Goal: Obtain resource: Download file/media

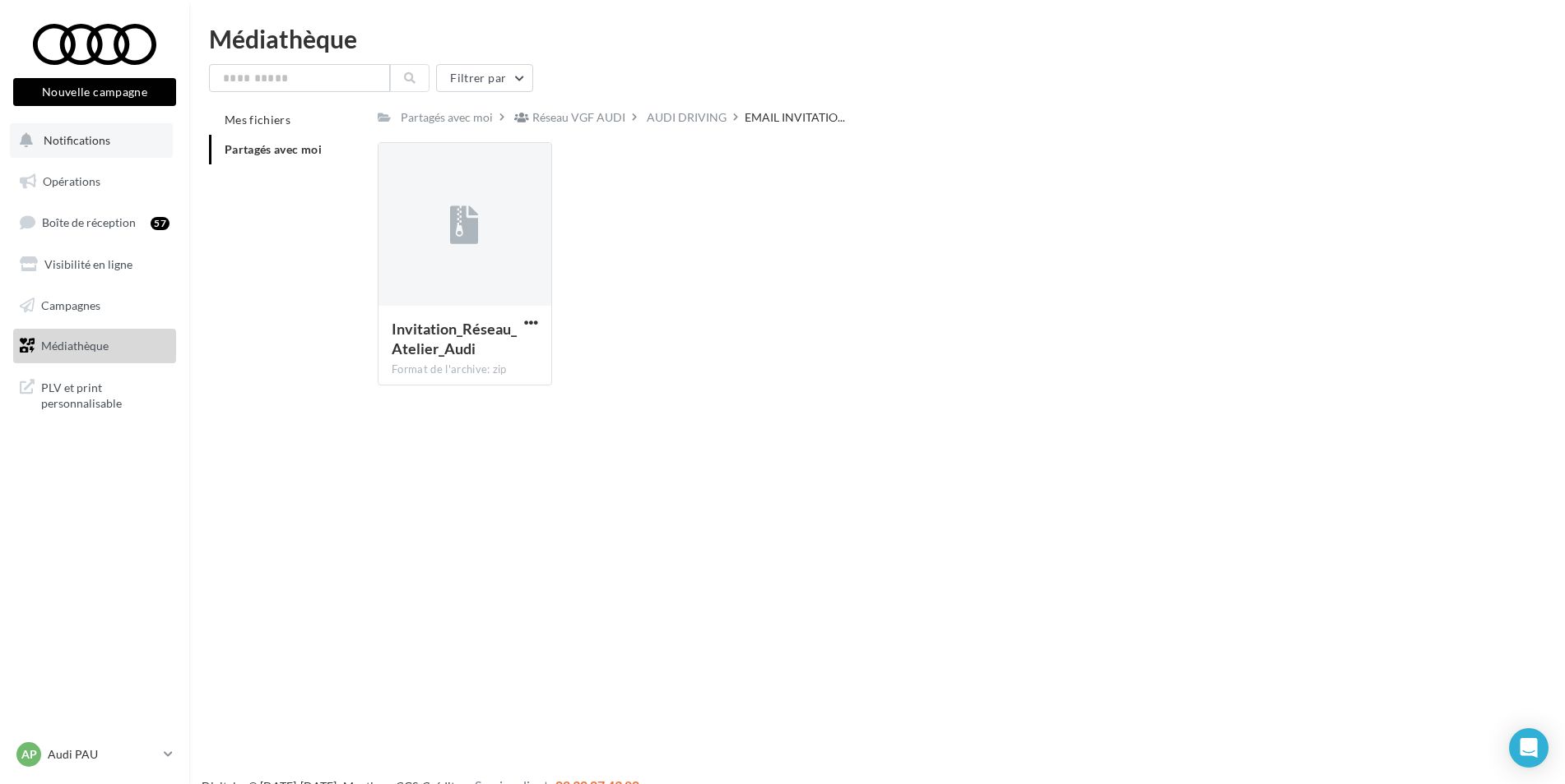
click at [114, 146] on button "Notifications" at bounding box center [91, 140] width 163 height 34
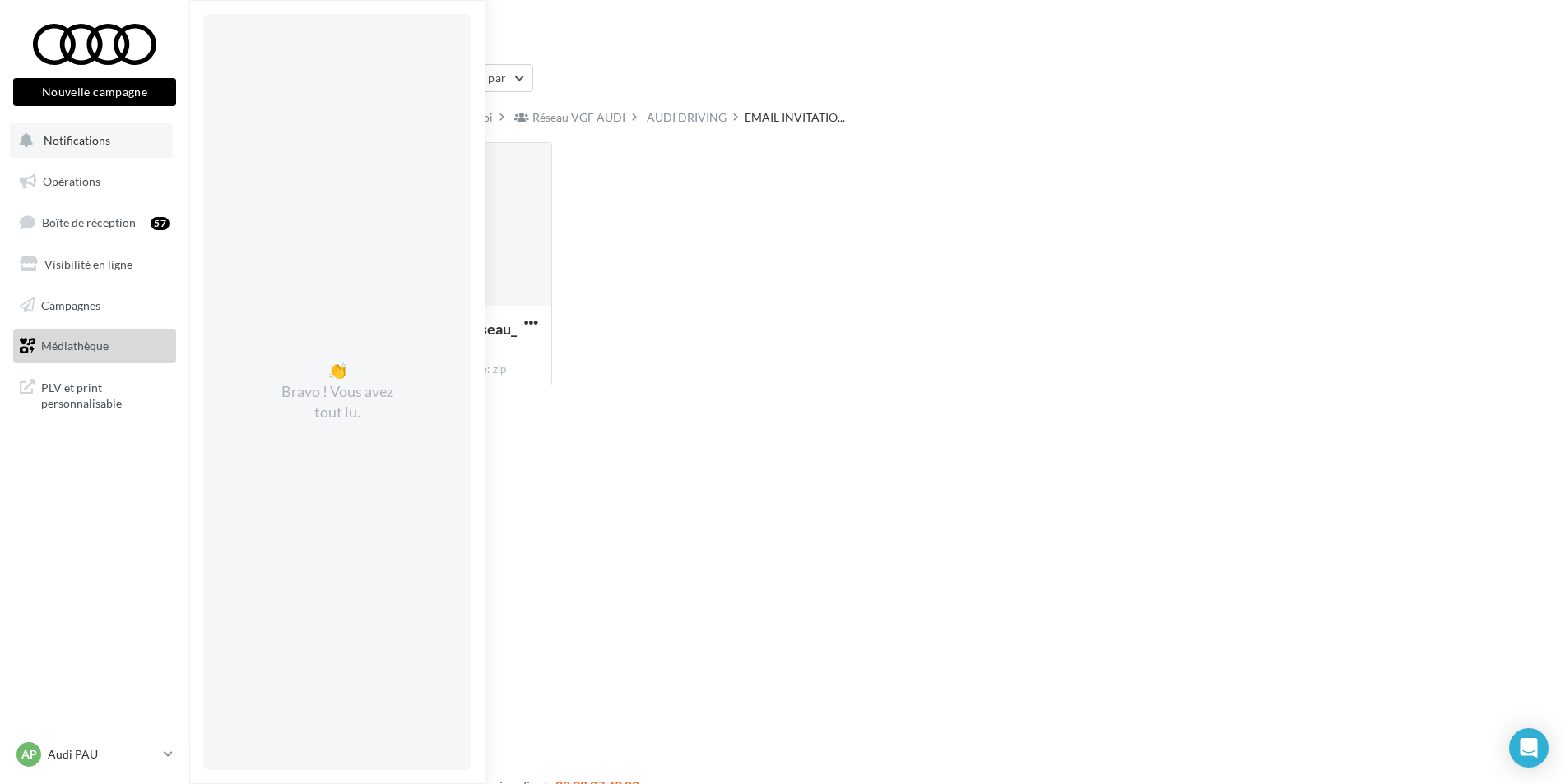
click at [110, 144] on button "Notifications 👏 Bravo ! Vous avez tout lu." at bounding box center [91, 140] width 163 height 34
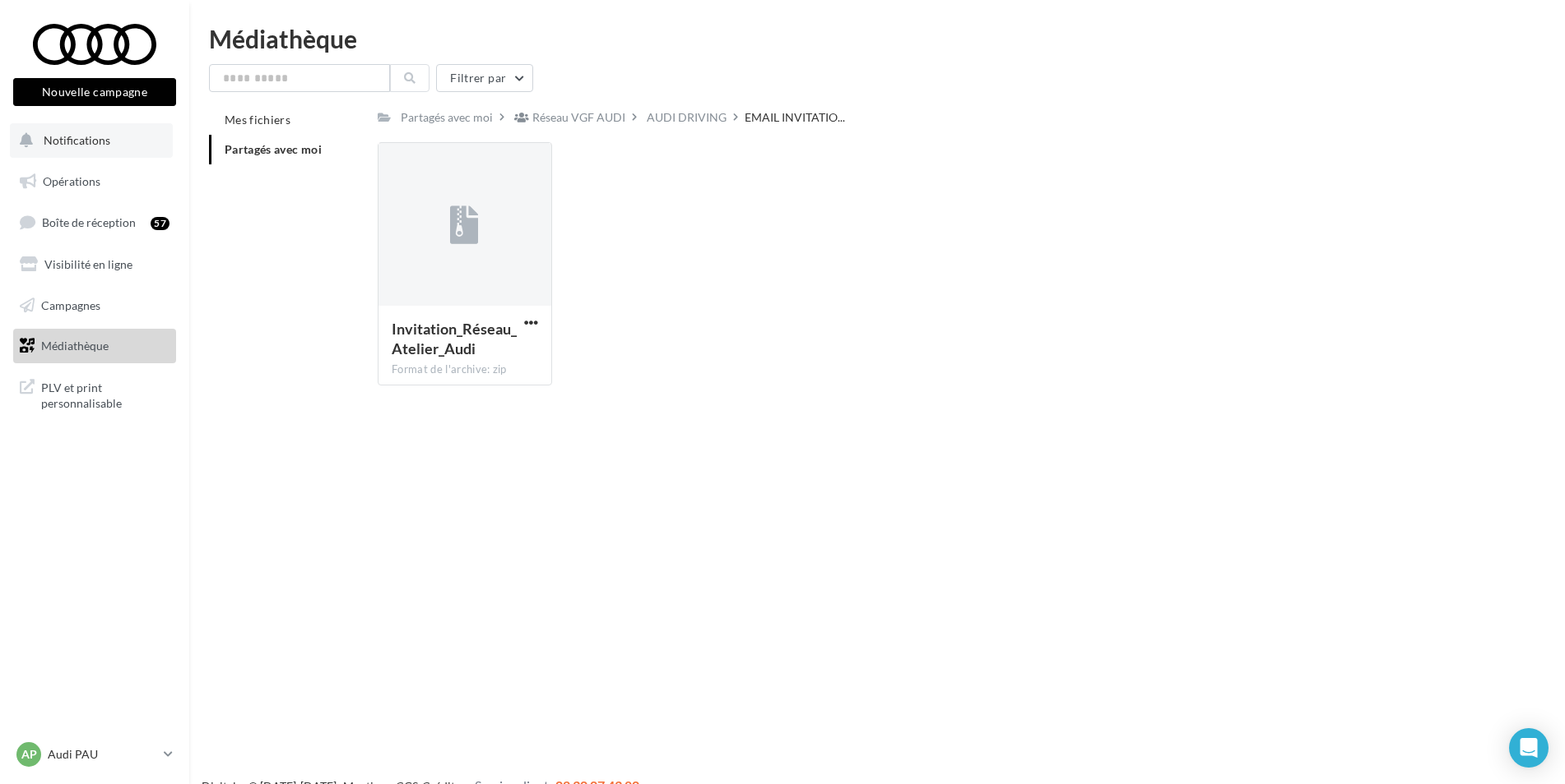
click at [100, 137] on span "Notifications" at bounding box center [77, 140] width 67 height 14
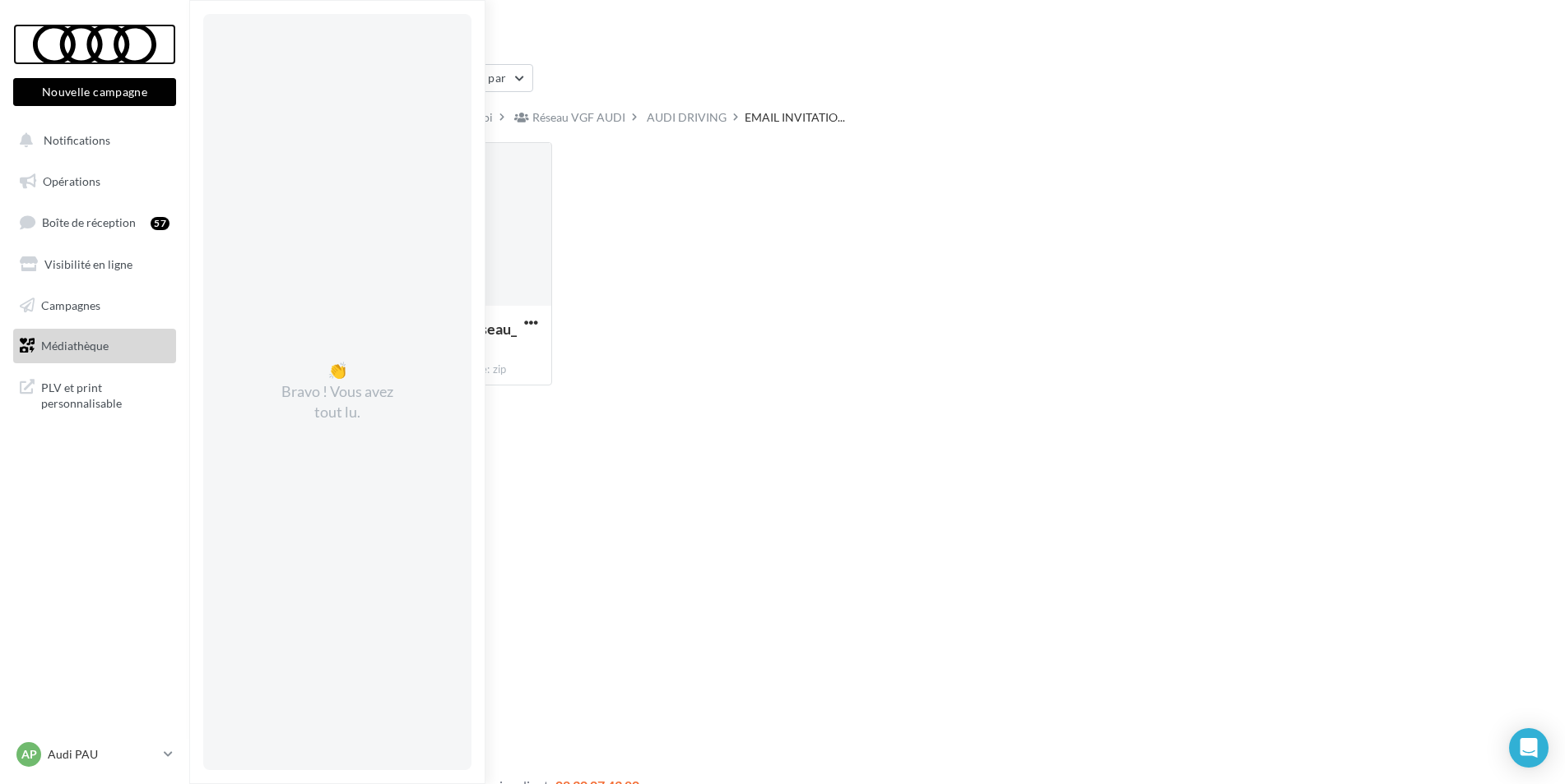
click at [116, 42] on div at bounding box center [94, 44] width 132 height 41
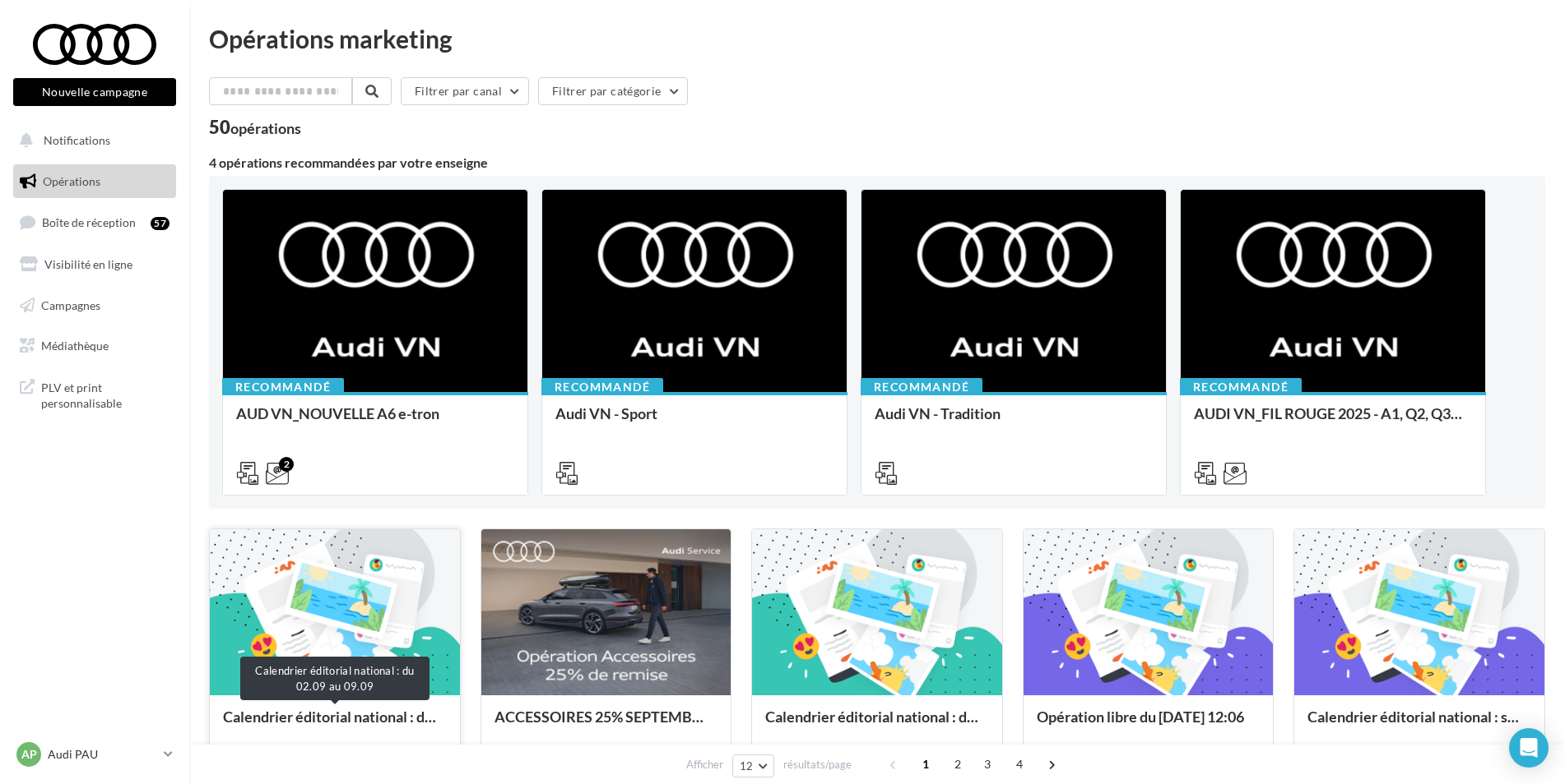
click at [374, 722] on div "Calendrier éditorial national : du 02.09 au 09.09" at bounding box center [335, 725] width 224 height 33
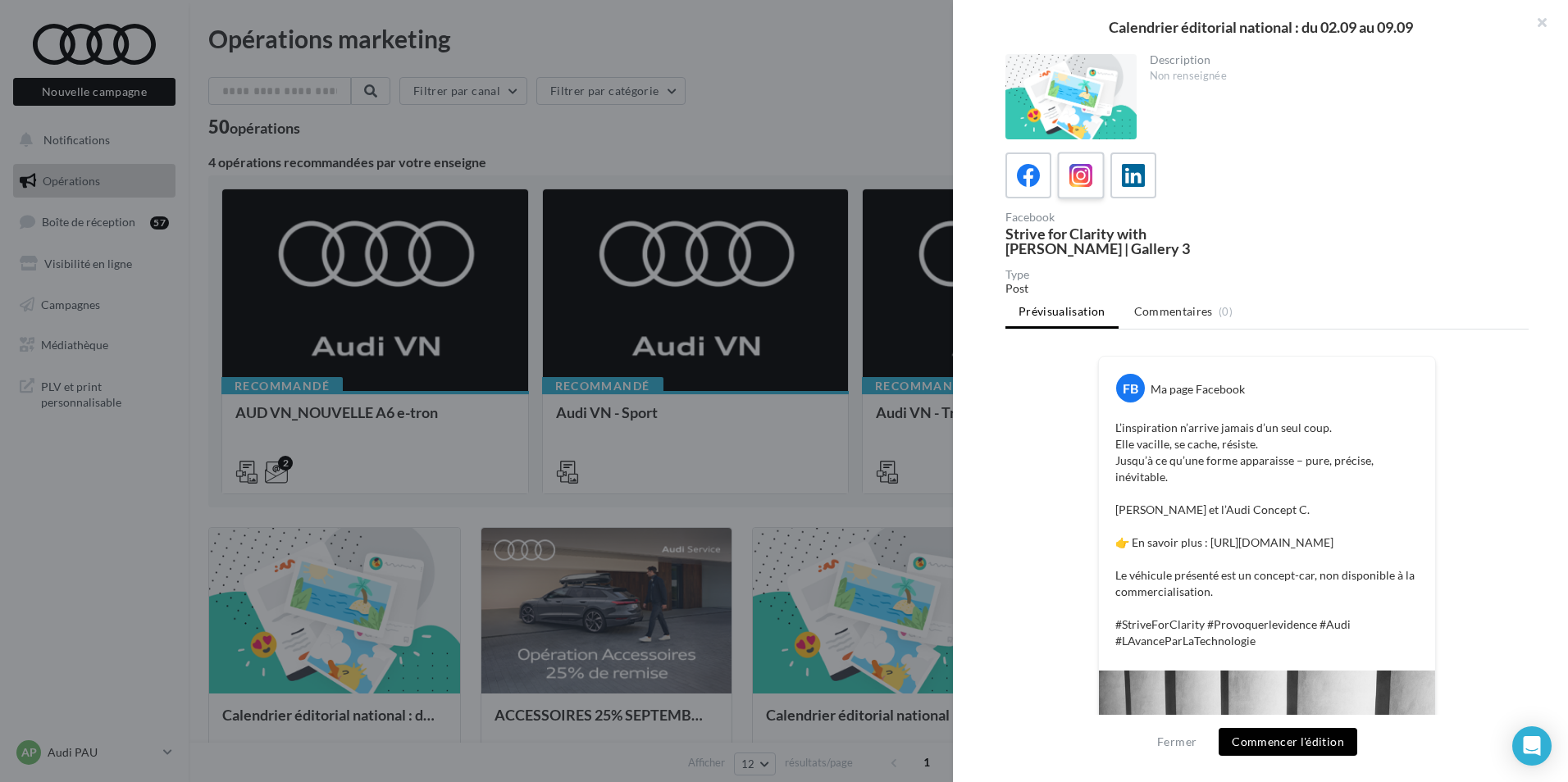
click at [1091, 185] on icon at bounding box center [1081, 176] width 23 height 23
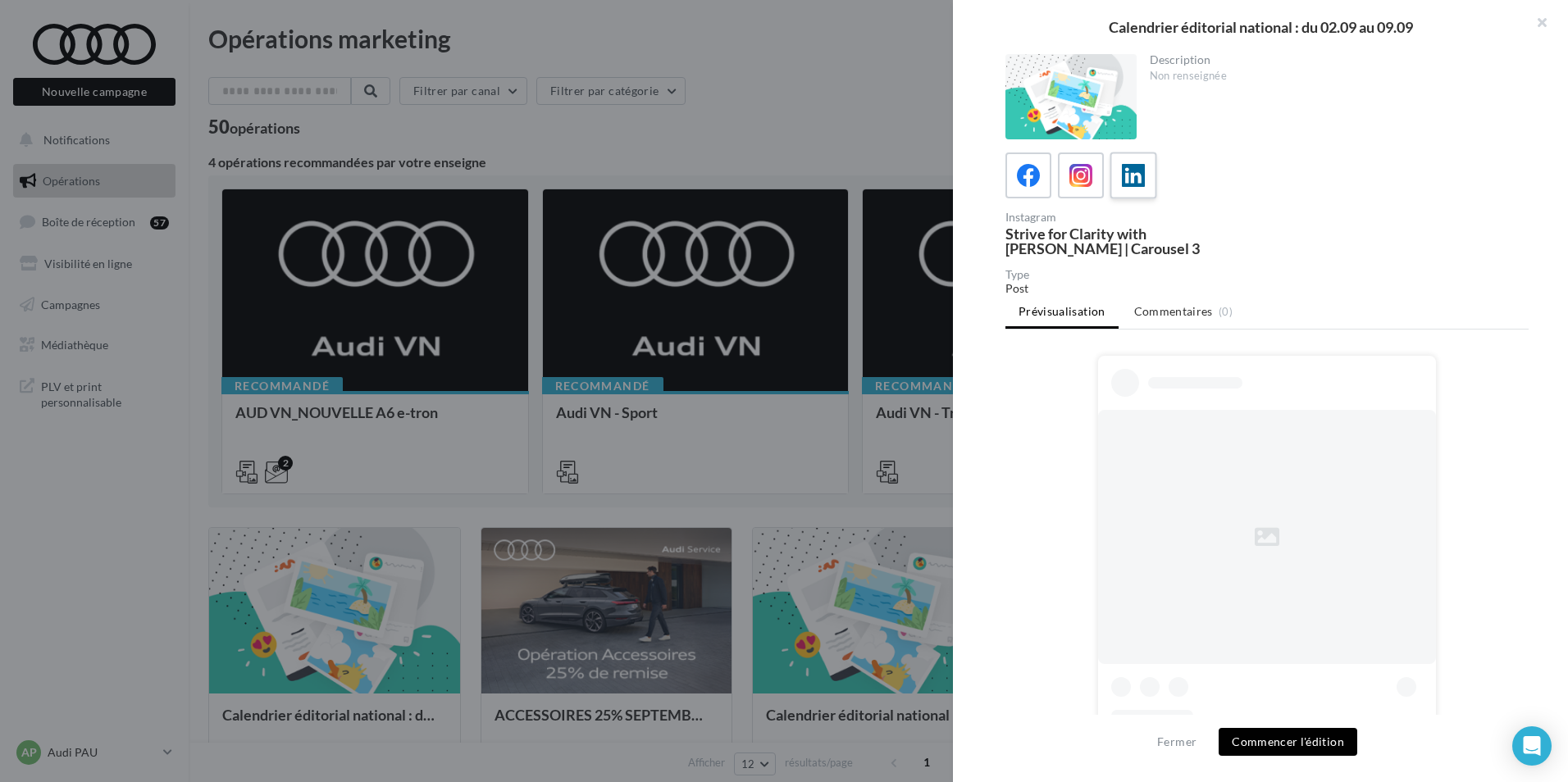
click at [1128, 184] on icon at bounding box center [1133, 176] width 23 height 23
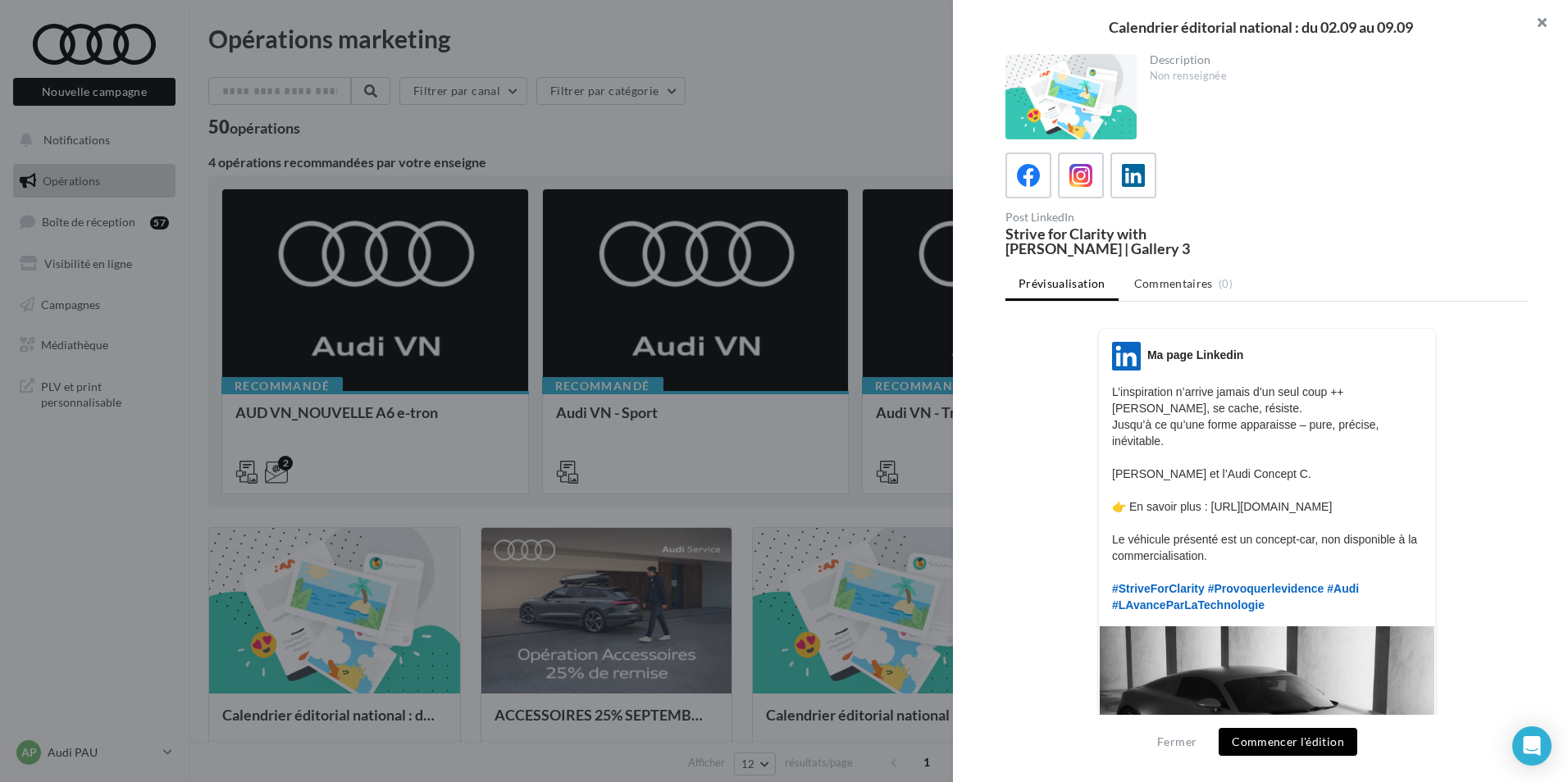
click at [1539, 18] on button "button" at bounding box center [1535, 24] width 65 height 49
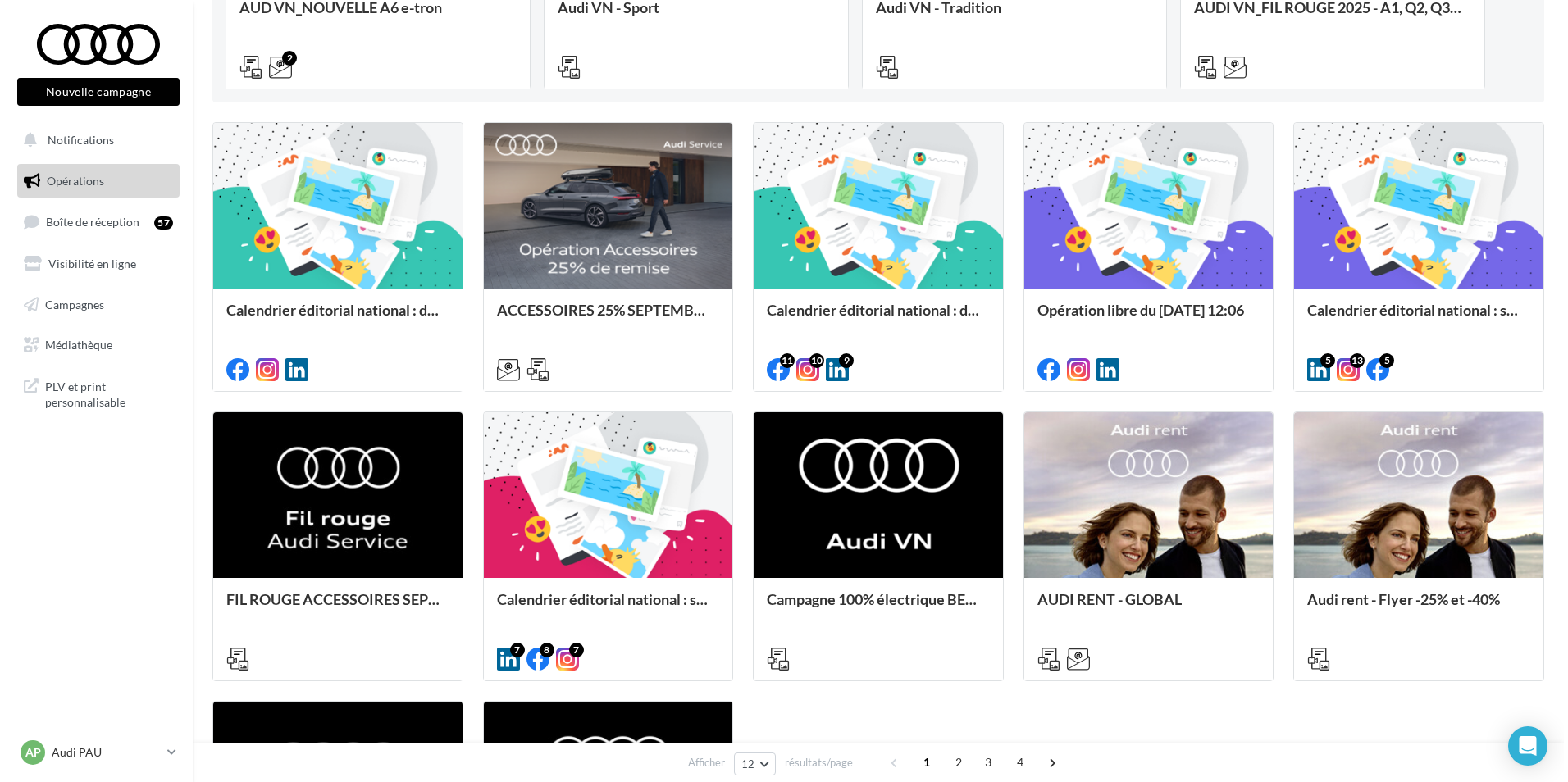
scroll to position [410, 0]
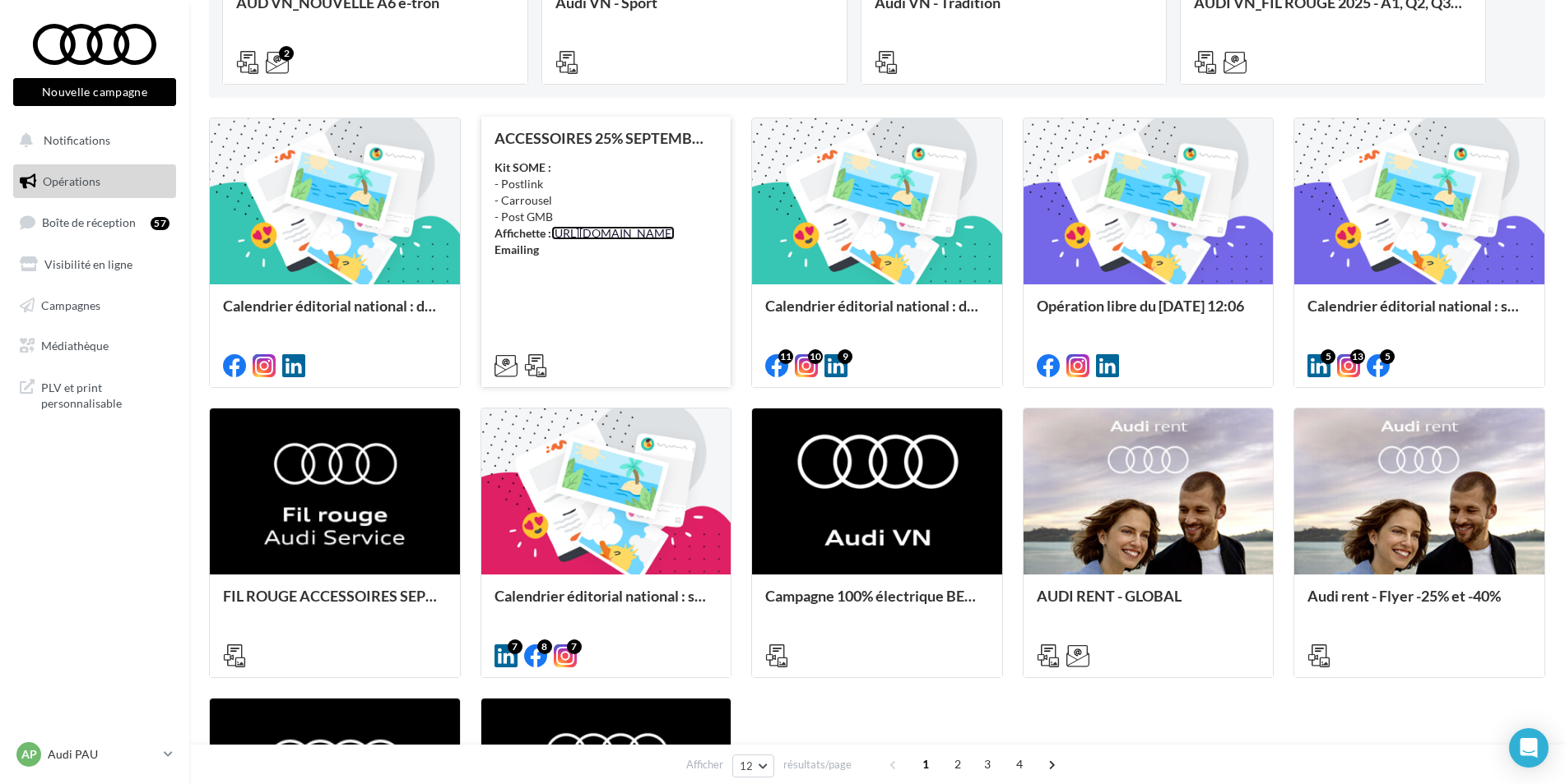
click at [577, 240] on link "[URL][DOMAIN_NAME]" at bounding box center [612, 233] width 123 height 14
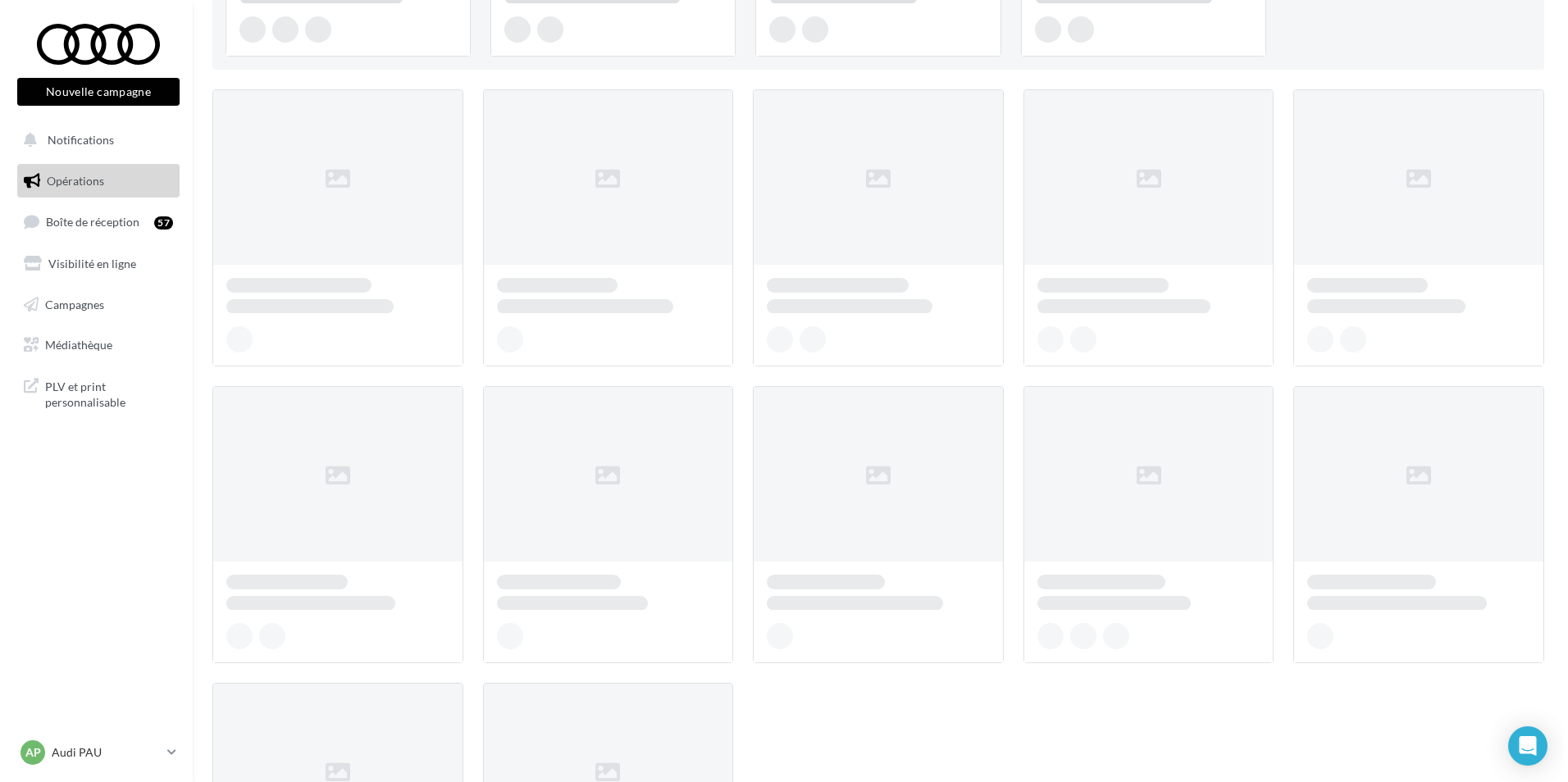
scroll to position [410, 0]
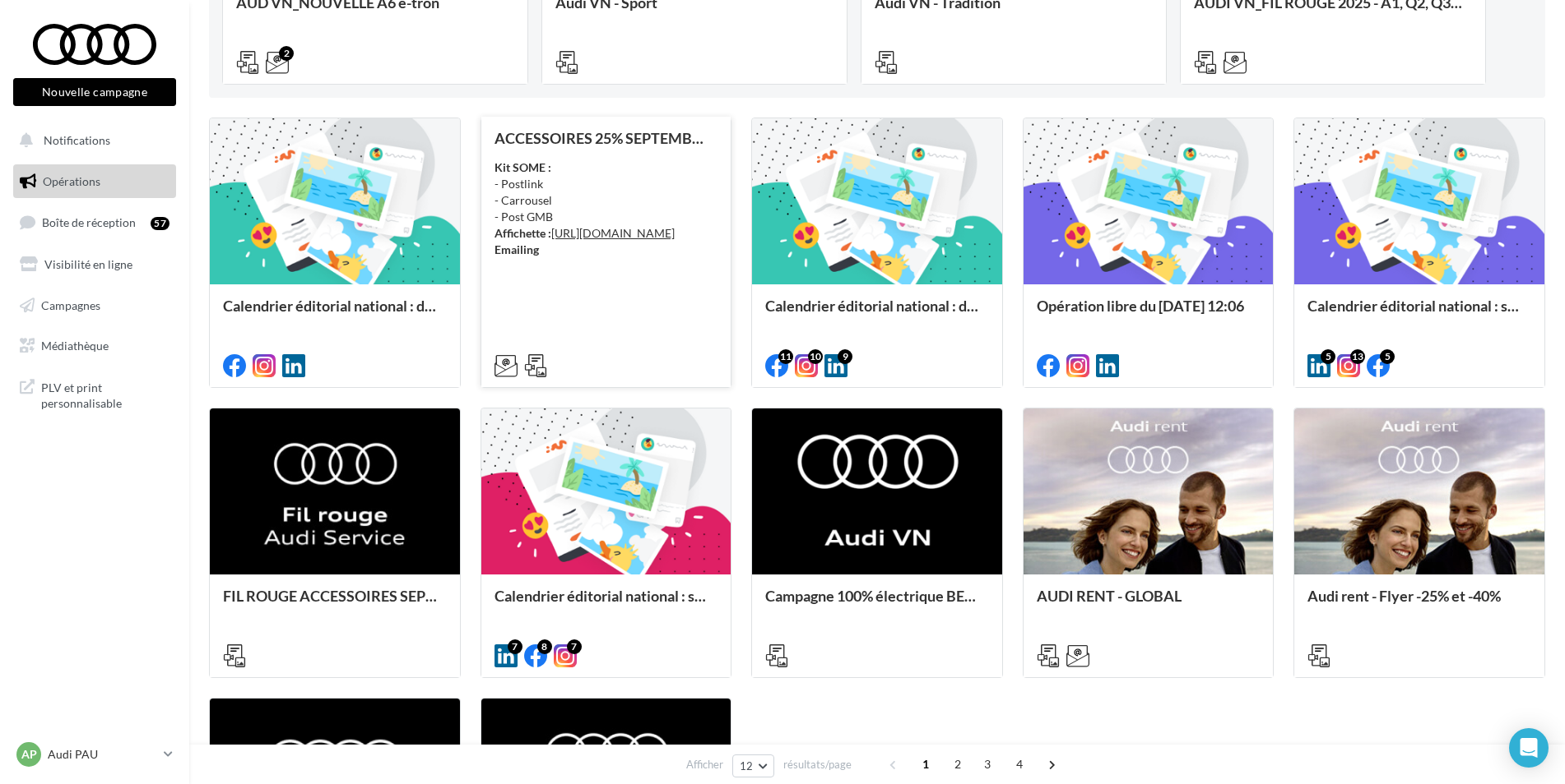
click at [554, 329] on div "ACCESSOIRES 25% SEPTEMBRE - AUDI SERVICE Kit SOME : - Postlink - Carrousel - Po…" at bounding box center [605, 251] width 224 height 242
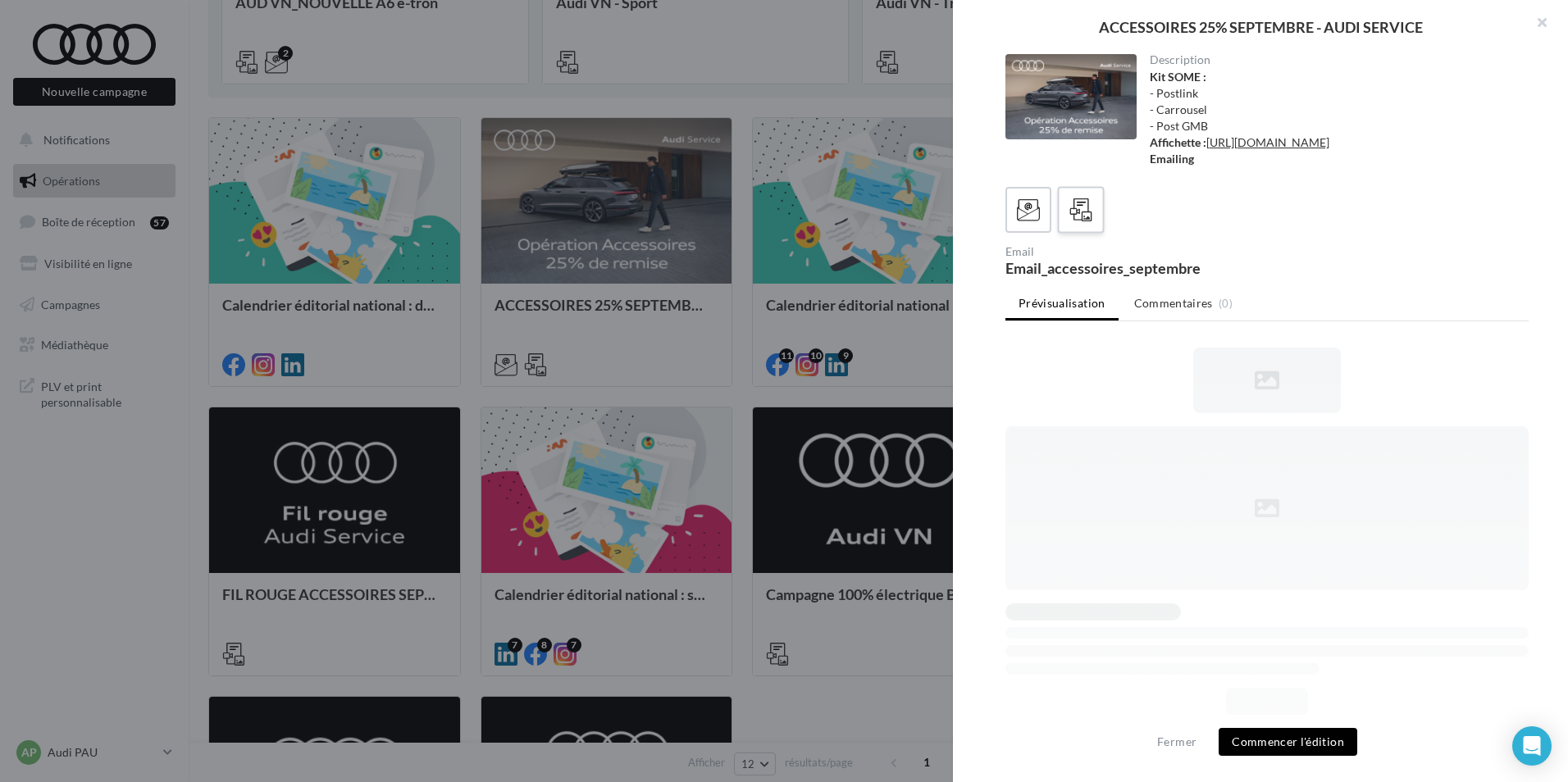
click at [1078, 222] on icon at bounding box center [1081, 211] width 23 height 23
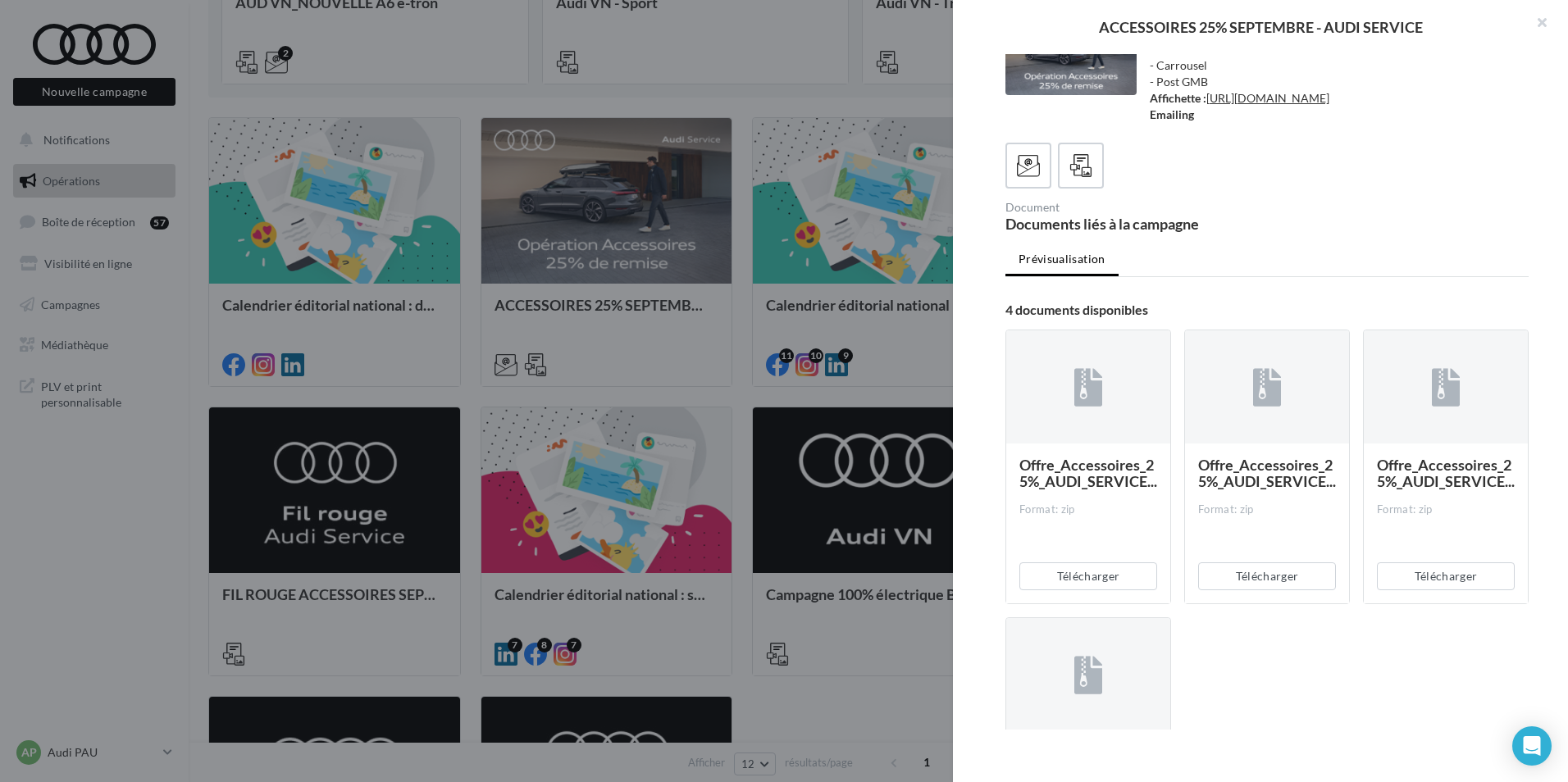
scroll to position [164, 0]
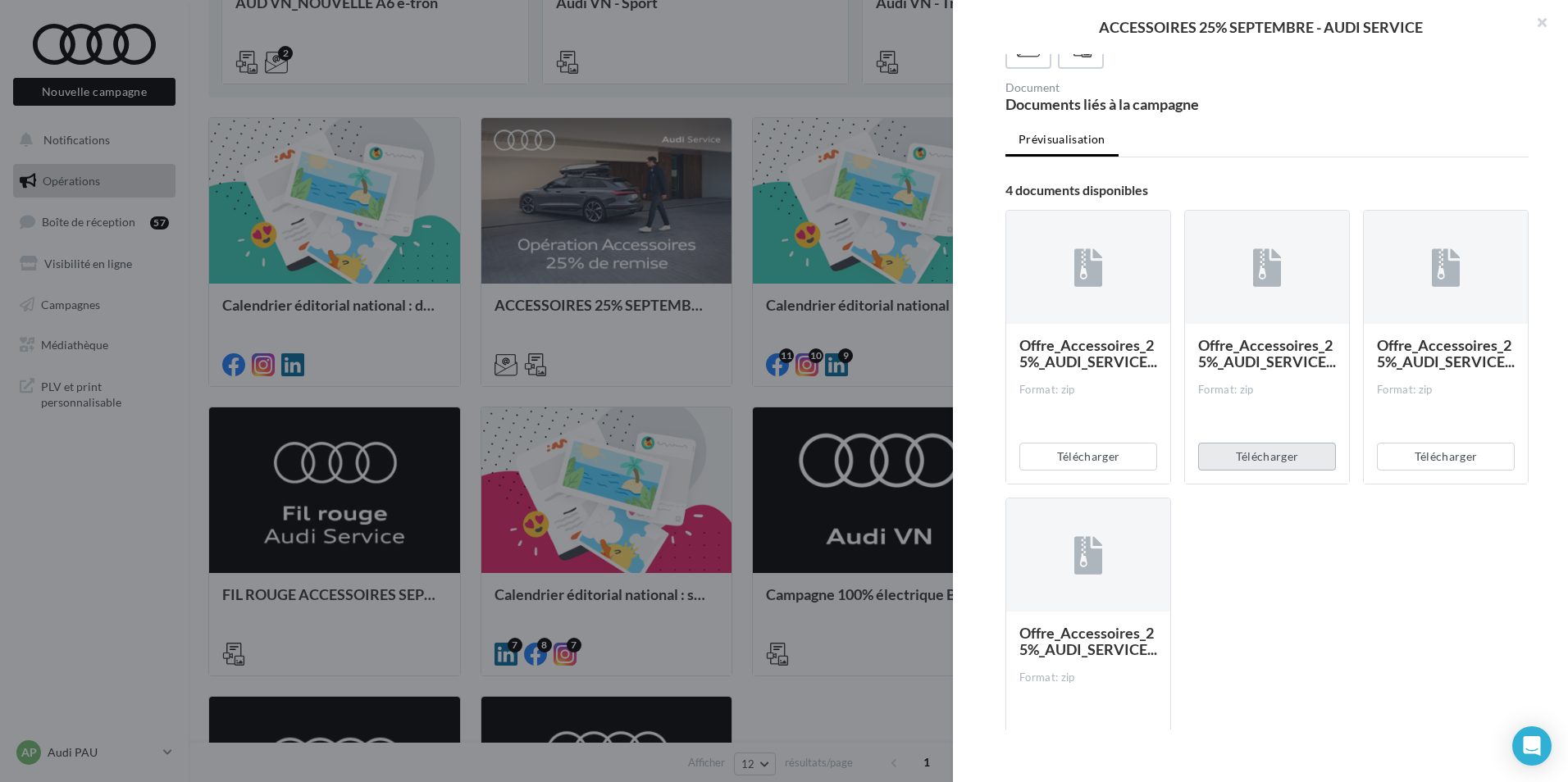
click at [1260, 471] on button "Télécharger" at bounding box center [1267, 456] width 137 height 28
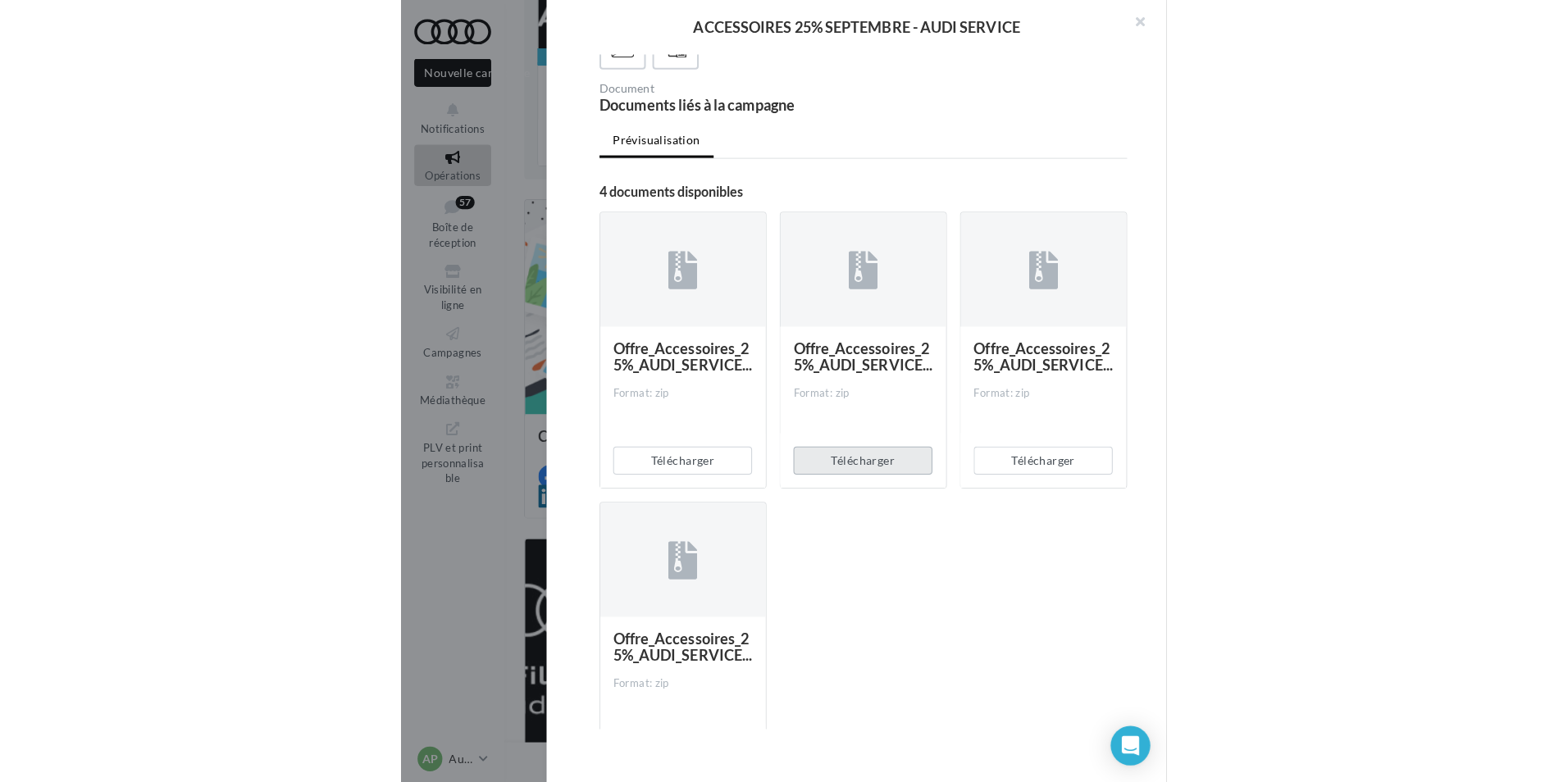
scroll to position [325, 0]
